Goal: Task Accomplishment & Management: Manage account settings

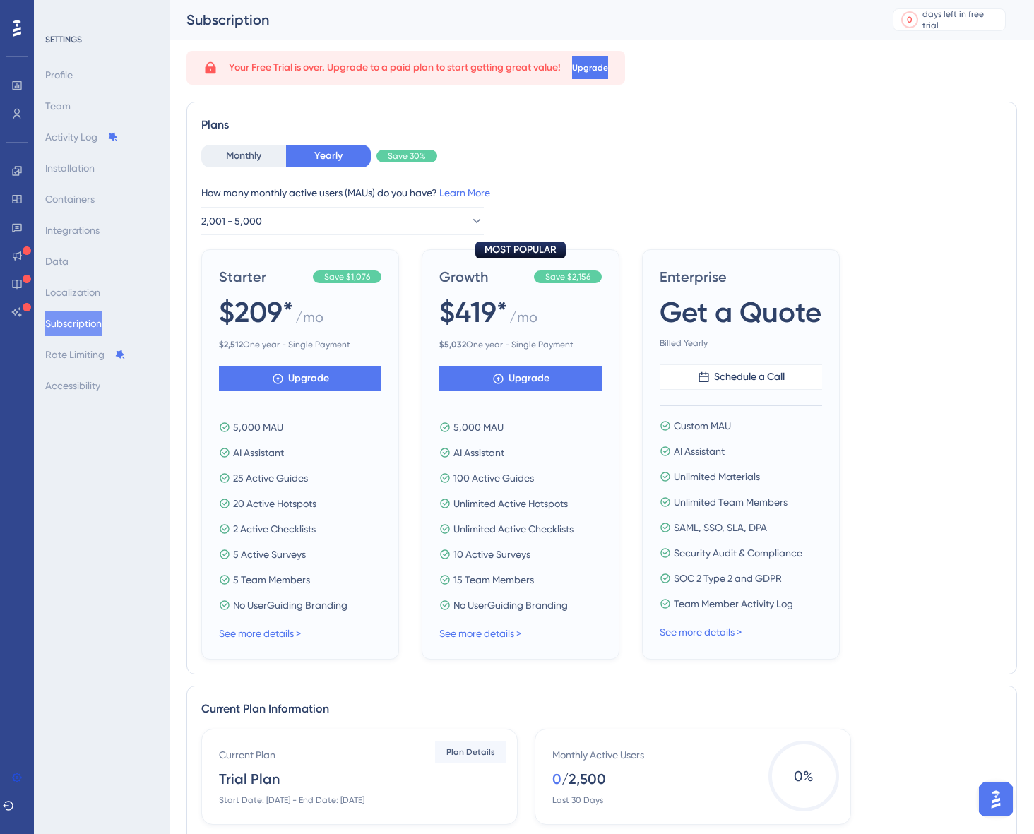
click at [17, 35] on icon at bounding box center [17, 28] width 8 height 17
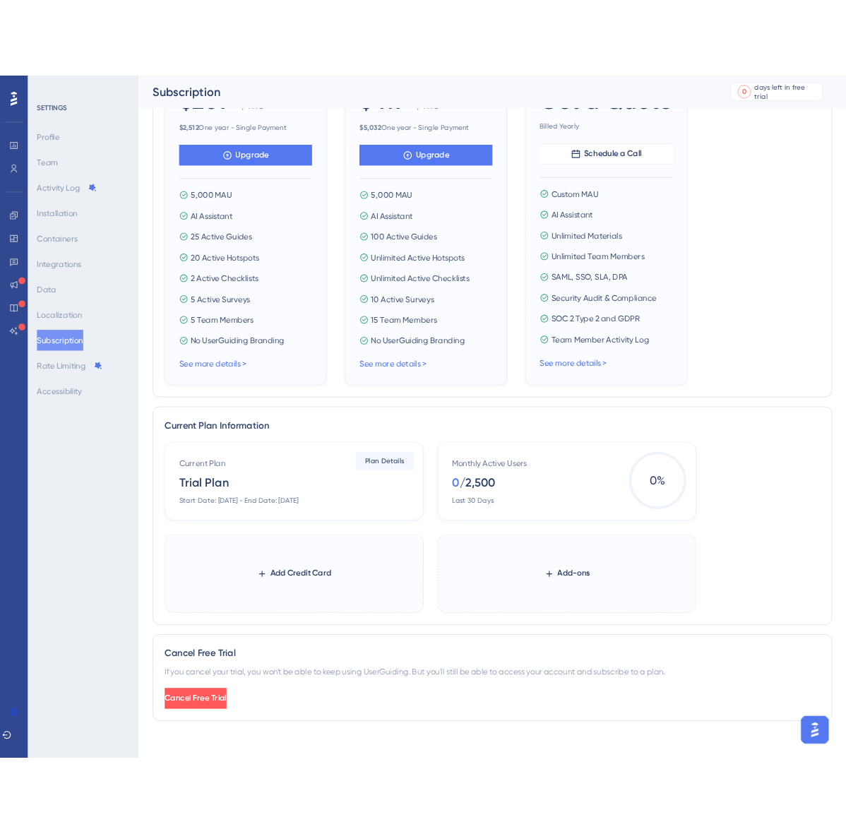
scroll to position [304, 0]
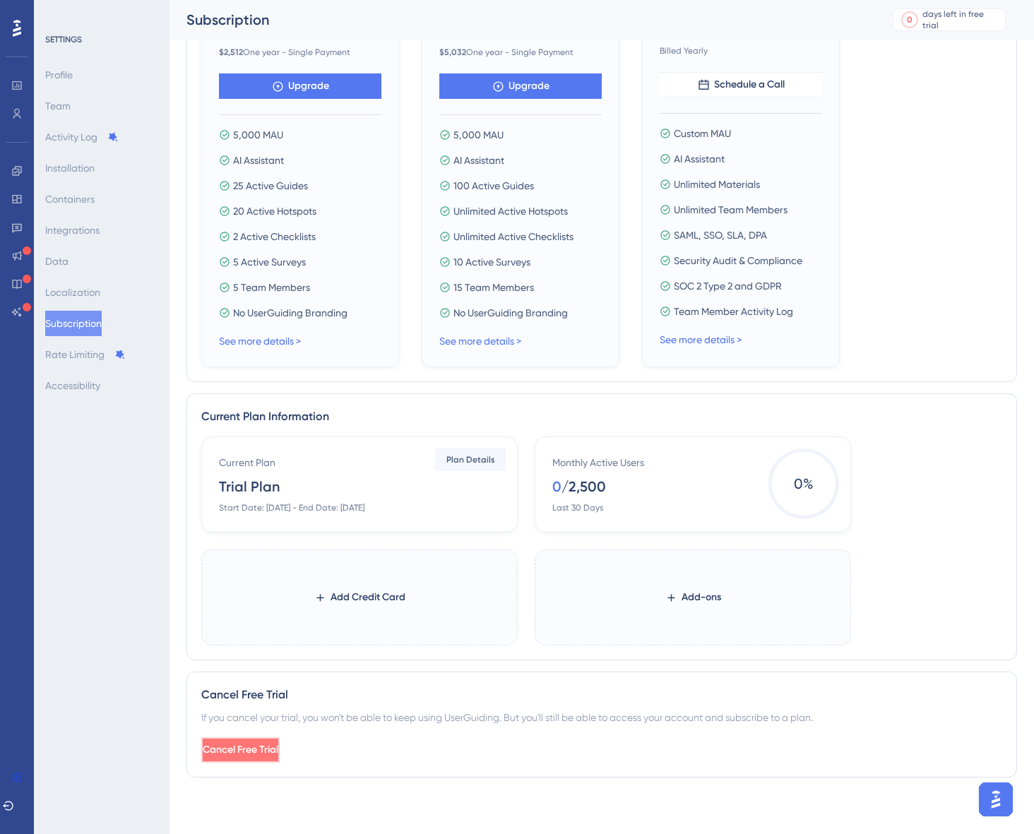
click at [278, 754] on span "Cancel Free Trial" at bounding box center [241, 750] width 76 height 17
